Goal: Answer question/provide support

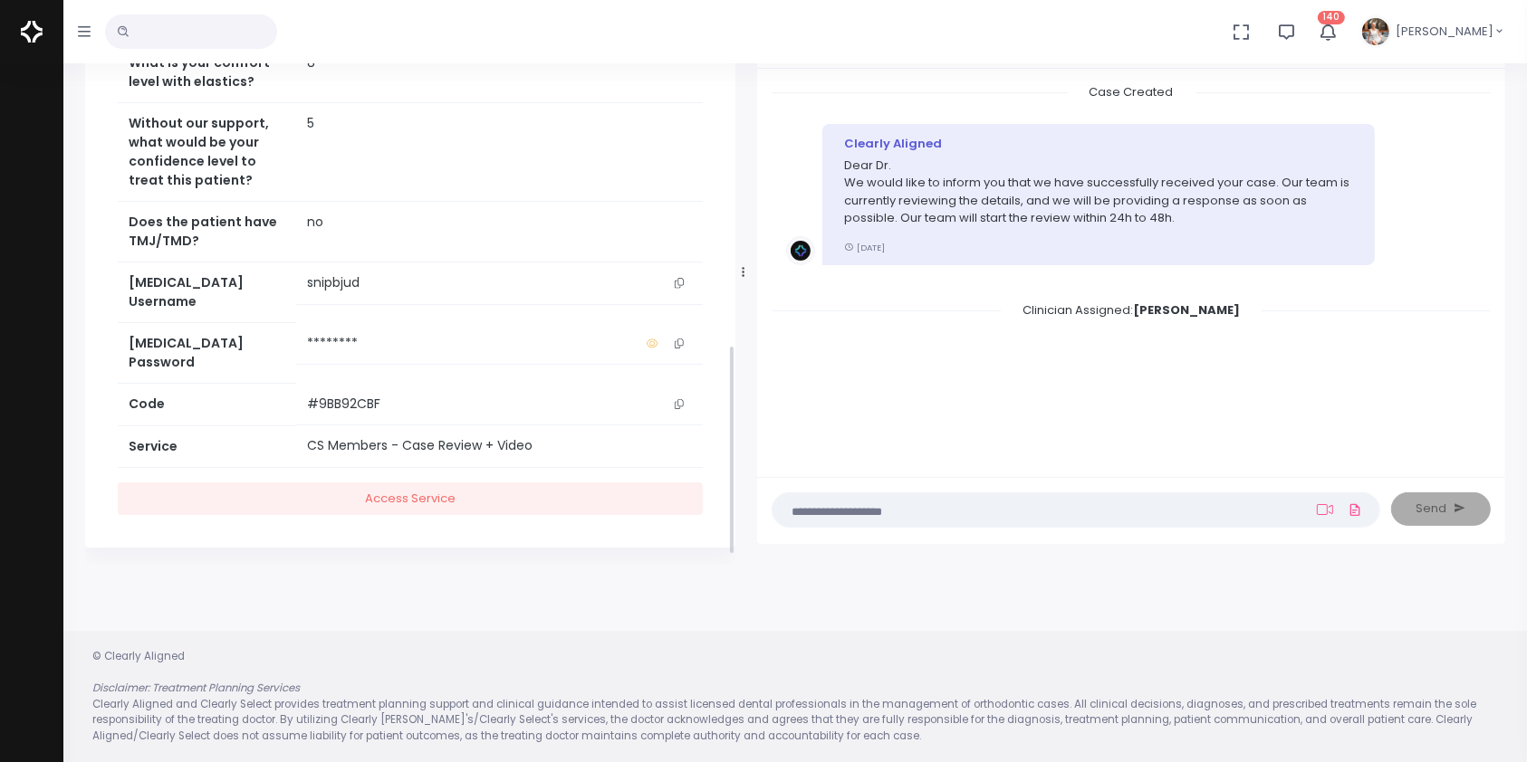
scroll to position [227, 0]
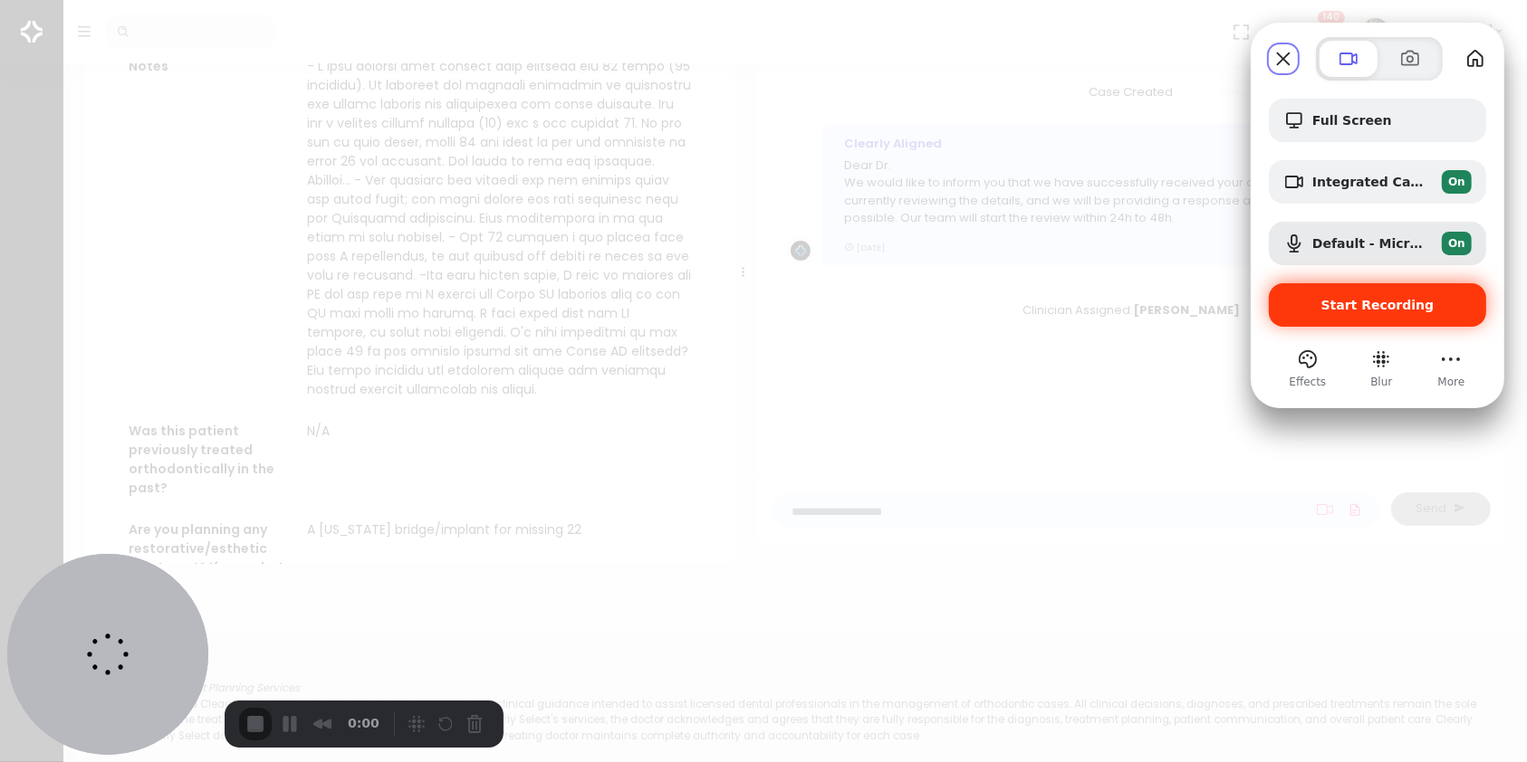
click at [1365, 300] on span "Start Recording" at bounding box center [1377, 305] width 113 height 14
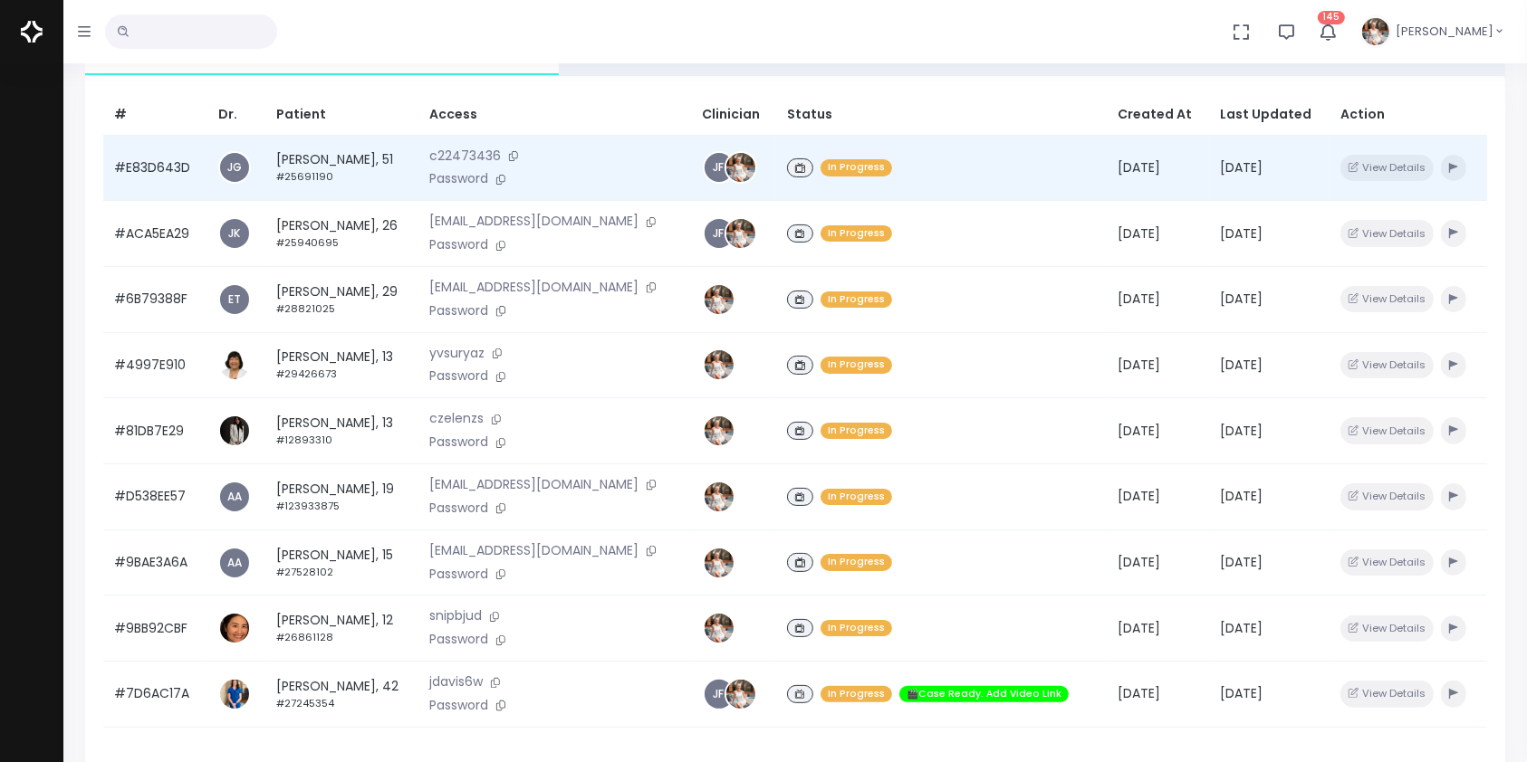
scroll to position [402, 0]
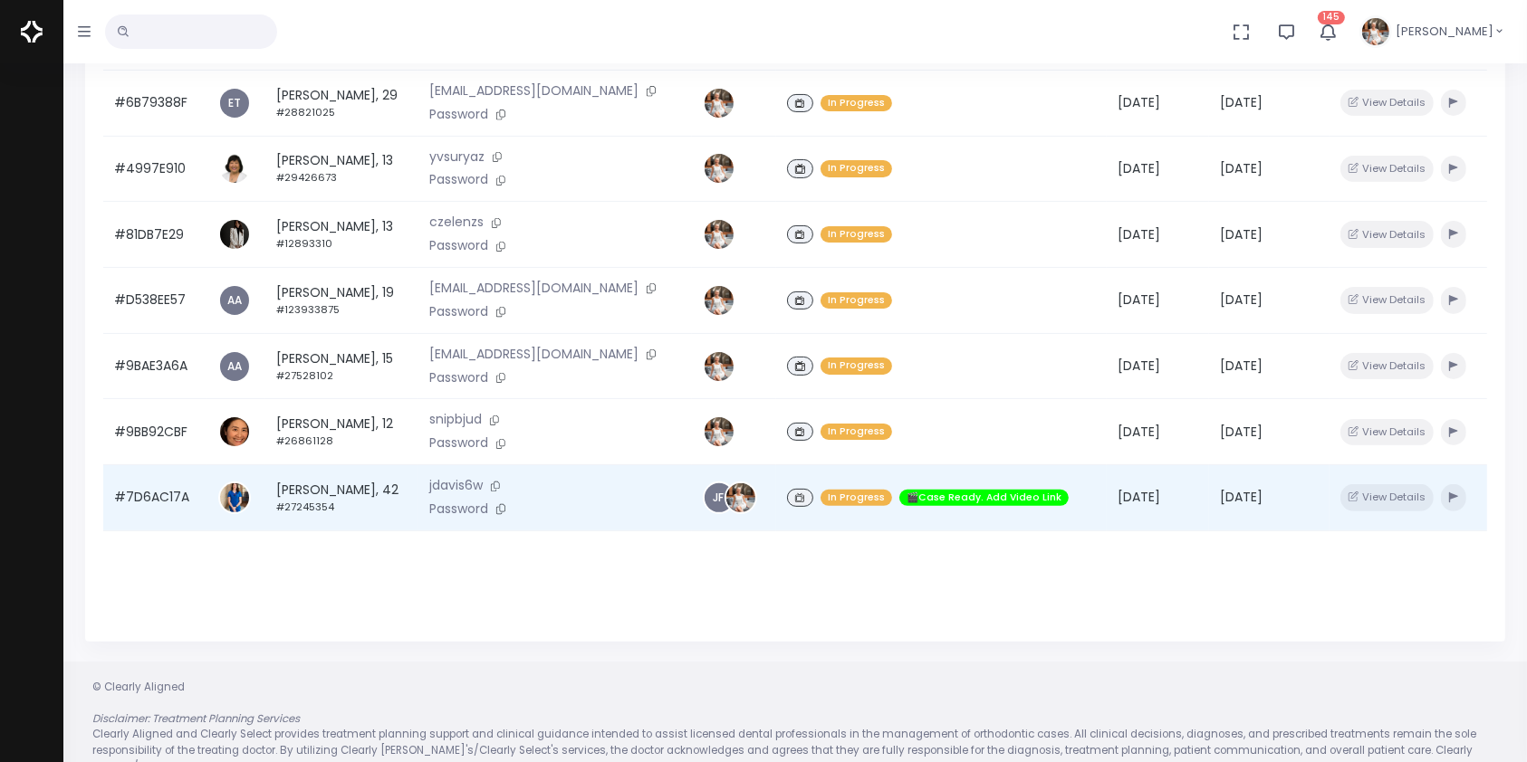
click at [148, 513] on td "#7D6AC17A" at bounding box center [155, 498] width 104 height 66
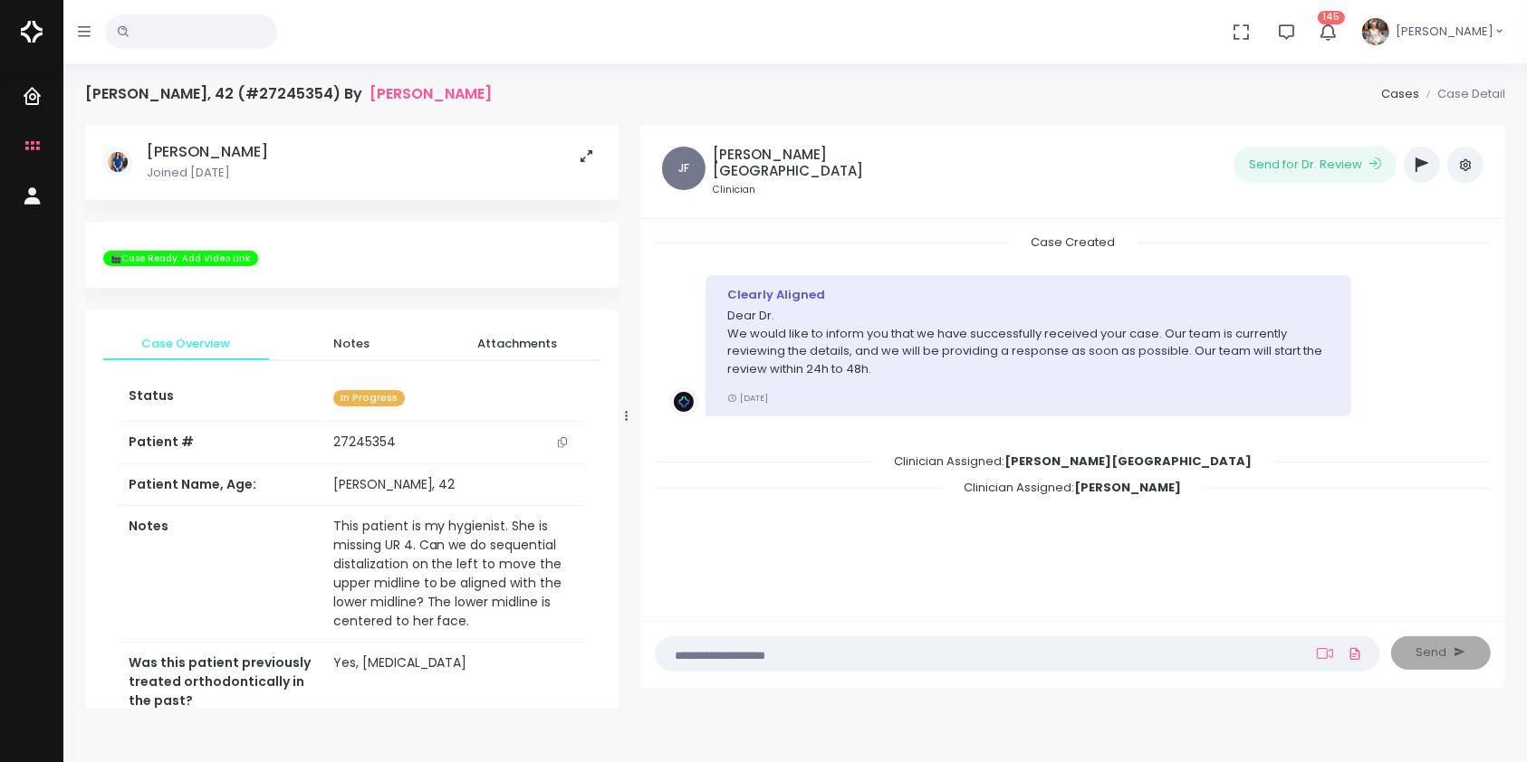
drag, startPoint x: 550, startPoint y: 423, endPoint x: 635, endPoint y: 413, distance: 85.7
click at [631, 413] on div at bounding box center [626, 415] width 9 height 571
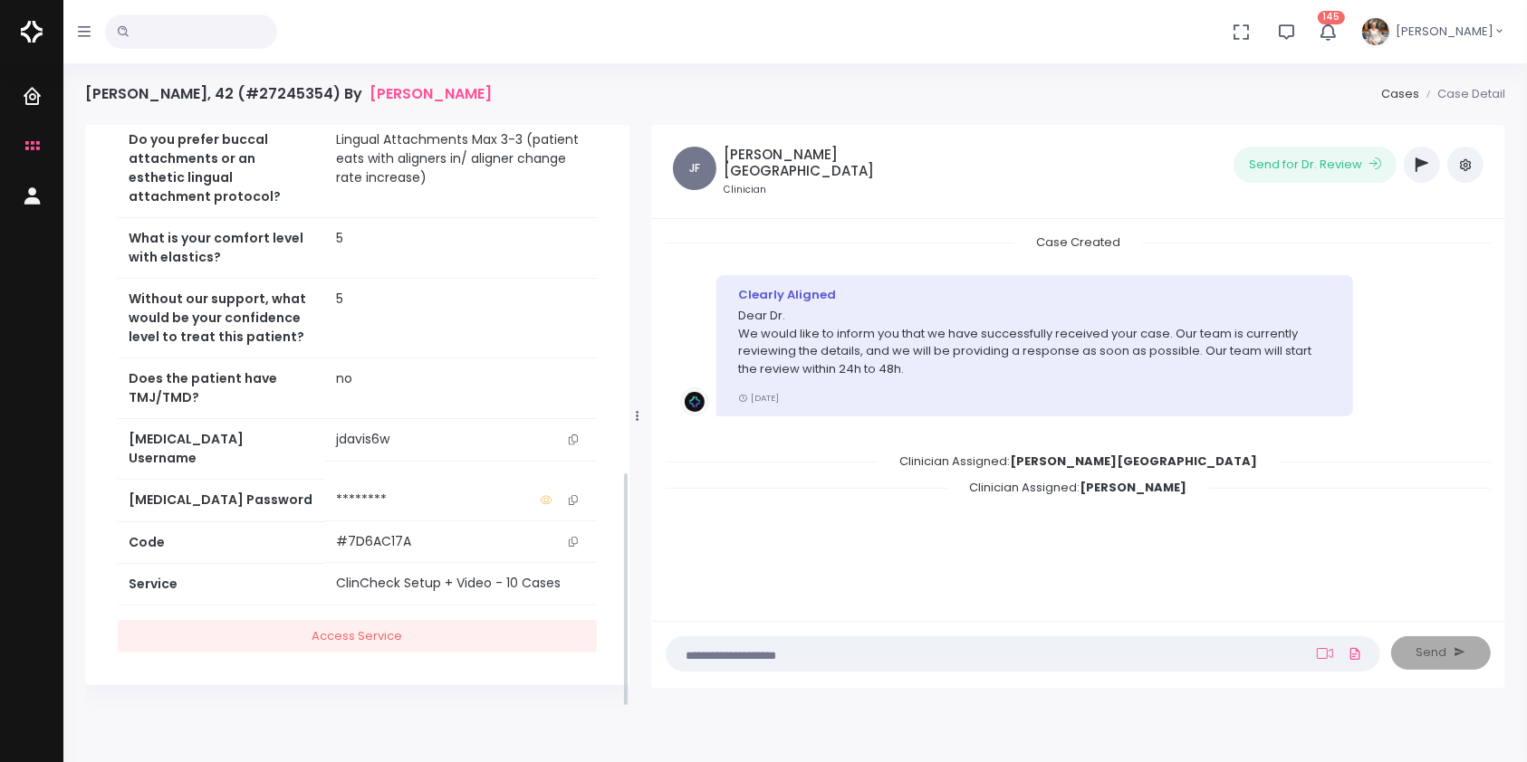
scroll to position [859, 0]
click at [577, 445] on icon "scrollable content" at bounding box center [573, 440] width 9 height 10
click at [574, 445] on icon "scrollable content" at bounding box center [573, 440] width 9 height 10
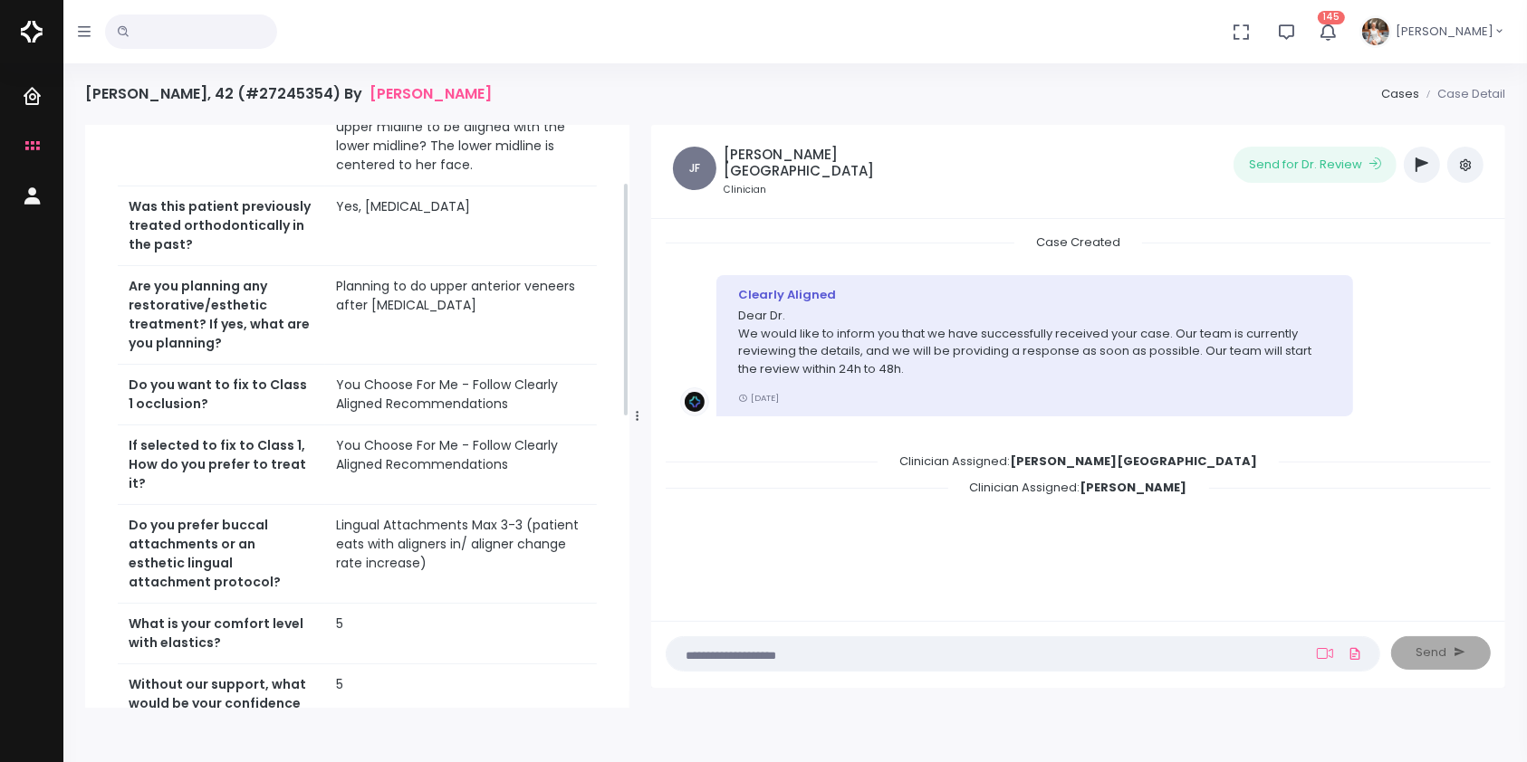
scroll to position [54, 0]
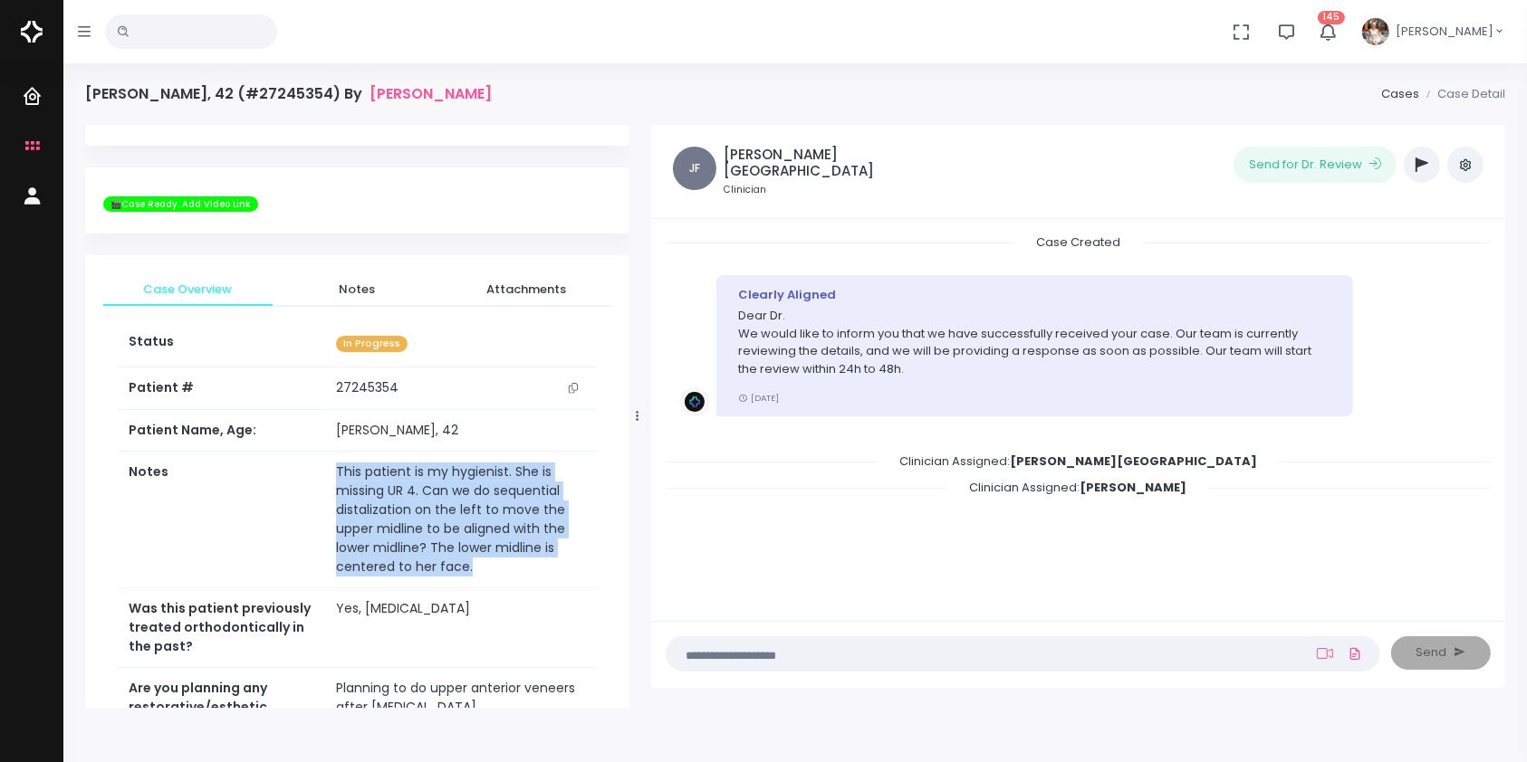
drag, startPoint x: 466, startPoint y: 573, endPoint x: 311, endPoint y: 489, distance: 176.3
click at [311, 489] on tr "Notes This patient is my hygienist. She is missing UR 4. Can we do sequential d…" at bounding box center [357, 520] width 479 height 137
copy tr "This patient is my hygienist. She is missing UR 4. Can we do sequential distali…"
